Goal: Transaction & Acquisition: Purchase product/service

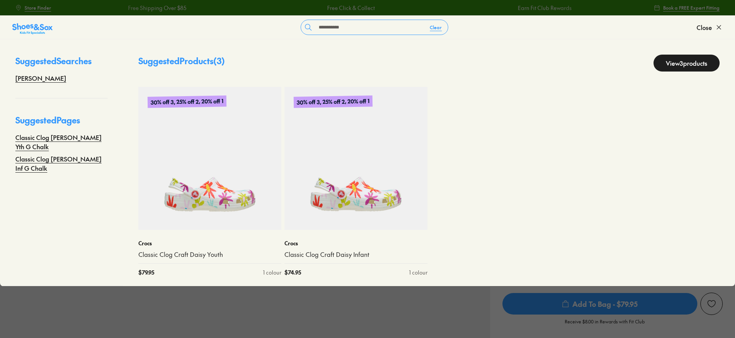
select select "*"
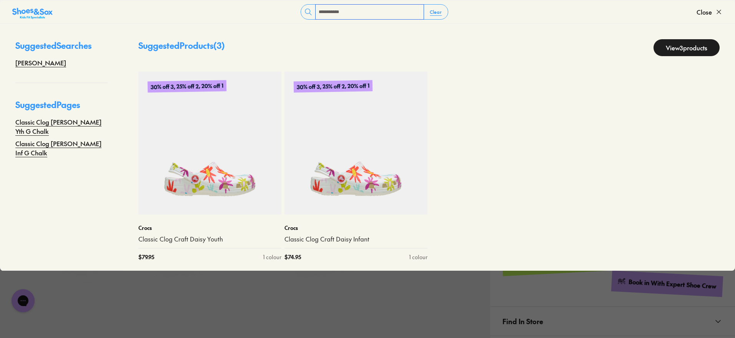
scroll to position [240, 0]
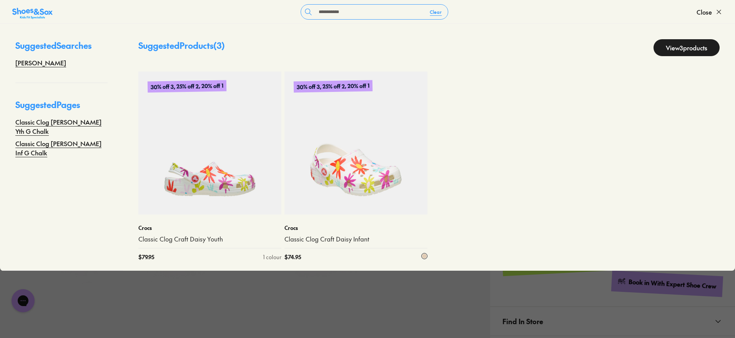
click at [341, 189] on img at bounding box center [356, 143] width 143 height 143
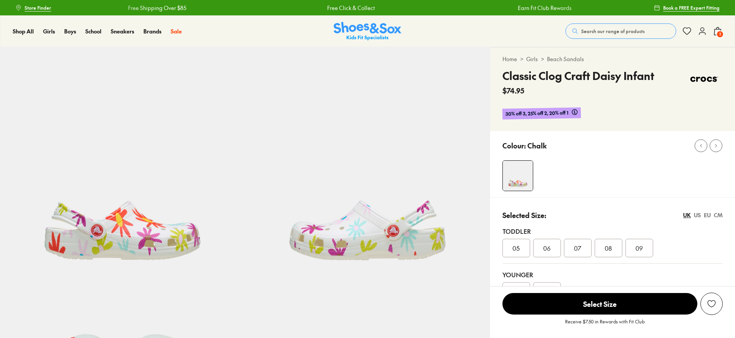
click at [545, 285] on span "Bigger Sizes" at bounding box center [546, 292] width 13 height 14
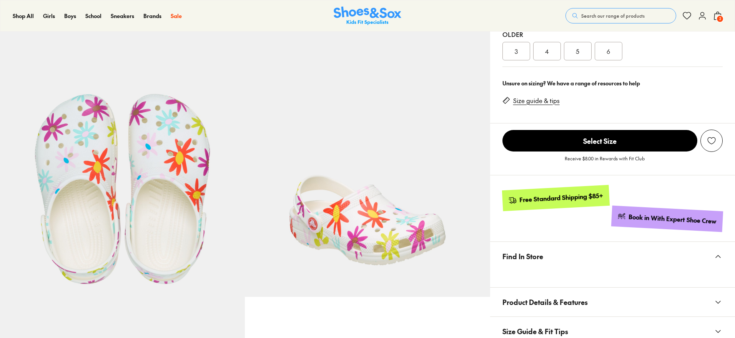
scroll to position [336, 0]
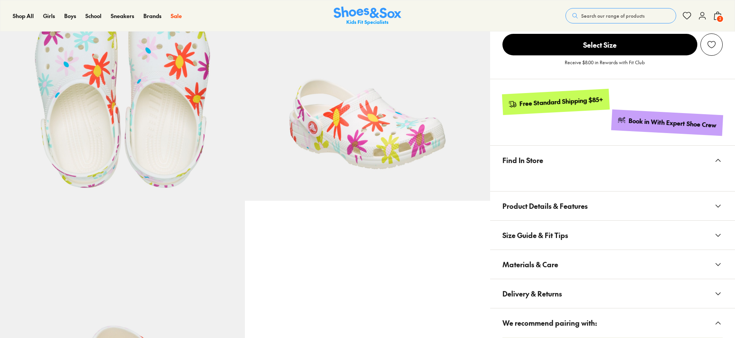
click at [538, 264] on span "Materials & Care" at bounding box center [531, 264] width 56 height 23
select select "*"
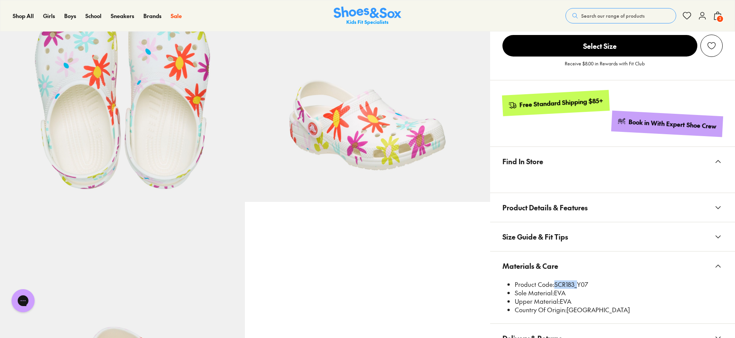
scroll to position [0, 0]
drag, startPoint x: 574, startPoint y: 282, endPoint x: 556, endPoint y: 285, distance: 18.7
click at [556, 285] on li "Product Code: SCR183_Y07" at bounding box center [619, 284] width 208 height 8
copy li "SCR183"
